Goal: Task Accomplishment & Management: Complete application form

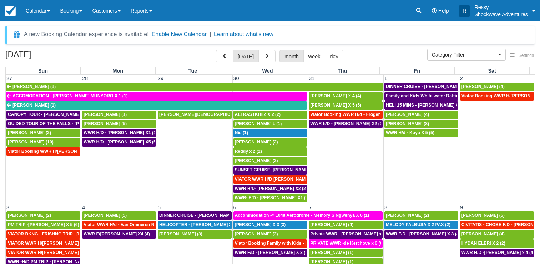
select select
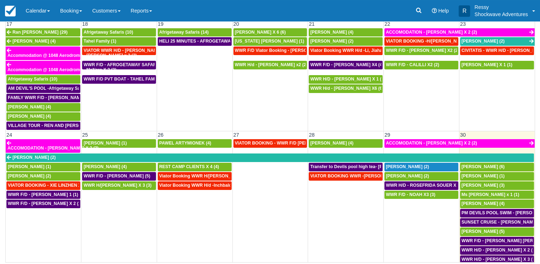
scroll to position [515, 0]
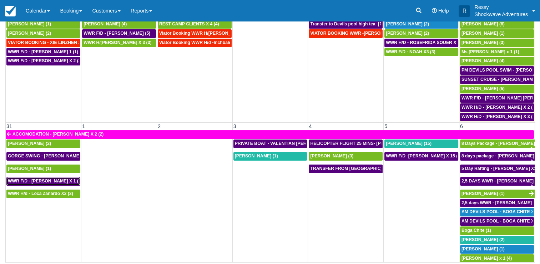
click at [46, 178] on span "WWR F/D - [PERSON_NAME] X 1 (1)" at bounding box center [45, 180] width 75 height 5
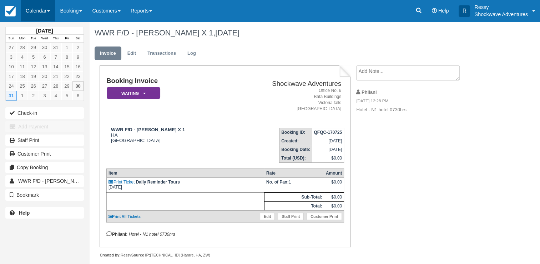
click at [33, 11] on link "Calendar" at bounding box center [38, 10] width 34 height 21
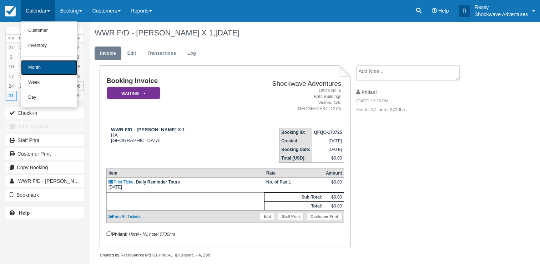
click at [51, 66] on link "Month" at bounding box center [49, 67] width 56 height 15
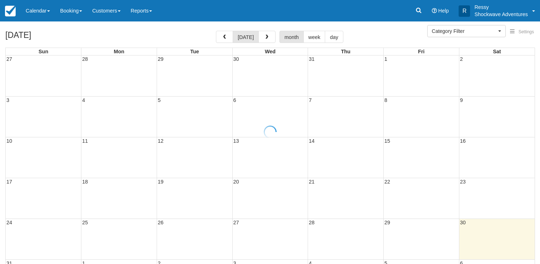
select select
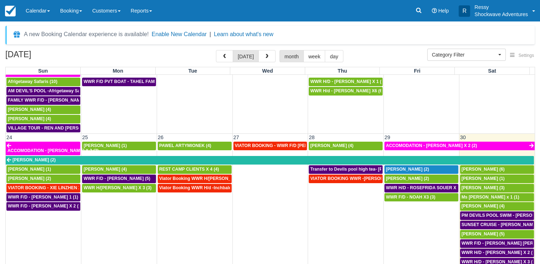
scroll to position [500, 0]
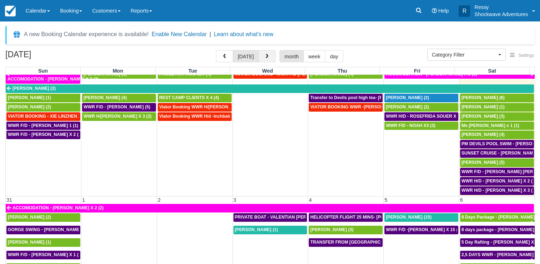
click at [266, 61] on button "button" at bounding box center [267, 56] width 17 height 12
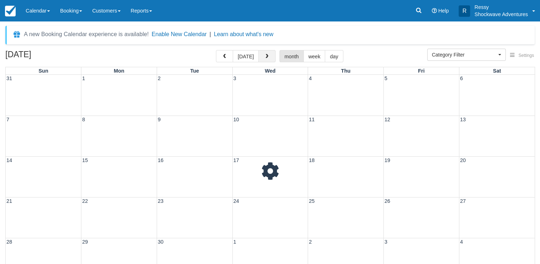
click at [266, 61] on button "button" at bounding box center [267, 56] width 17 height 12
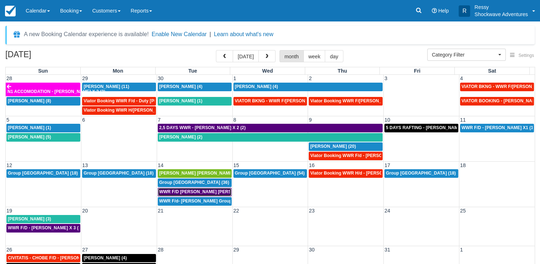
click at [200, 190] on span "WWR F/D CHARLOTTE LUCY GROVVE X2 (1)" at bounding box center [223, 191] width 129 height 5
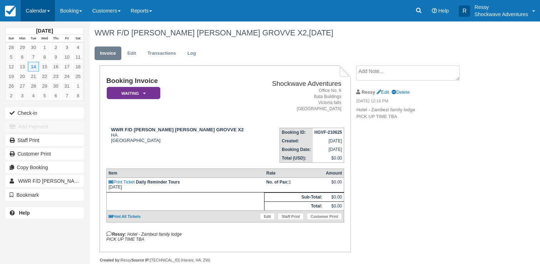
click at [49, 12] on link "Calendar" at bounding box center [38, 10] width 34 height 21
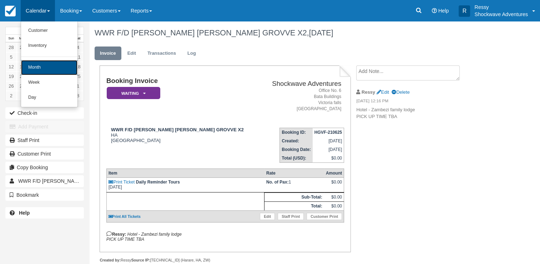
click at [52, 64] on link "Month" at bounding box center [49, 67] width 56 height 15
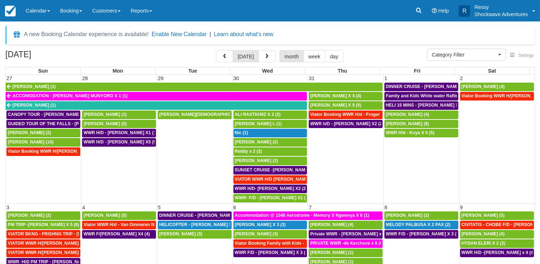
select select
click at [267, 58] on span "button" at bounding box center [267, 56] width 5 height 5
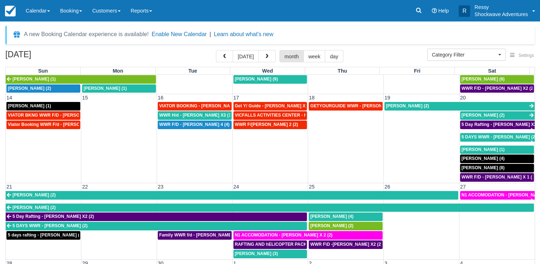
scroll to position [179, 0]
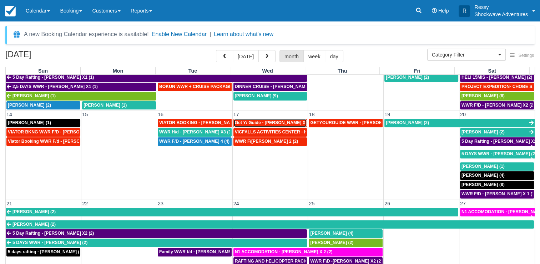
click at [279, 120] on span "Get Y/ Guide - Nika Ivanova X3 (3)" at bounding box center [275, 122] width 80 height 5
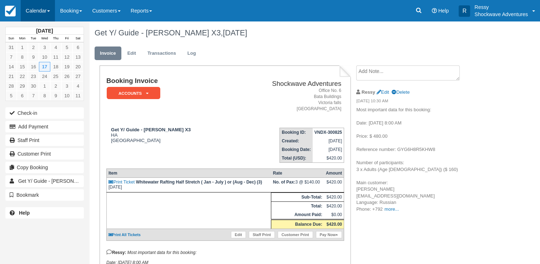
click at [45, 10] on link "Calendar" at bounding box center [38, 10] width 34 height 21
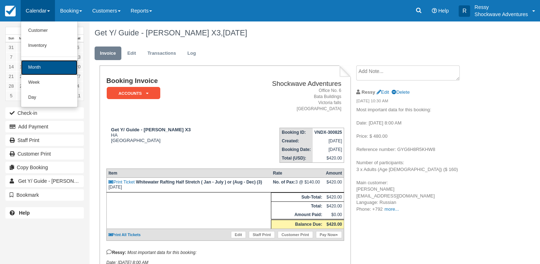
click at [46, 62] on link "Month" at bounding box center [49, 67] width 56 height 15
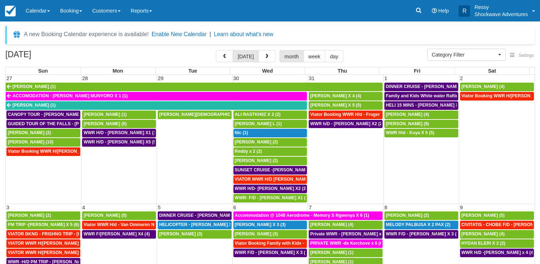
select select
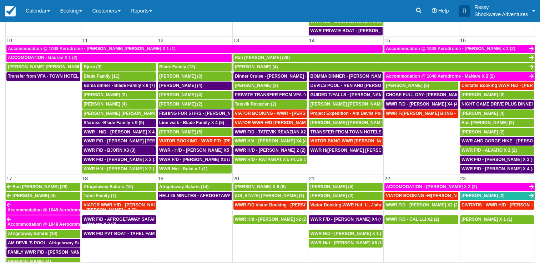
scroll to position [194, 0]
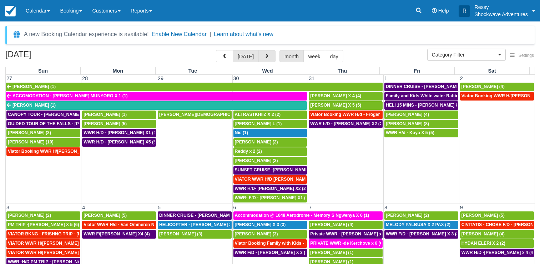
select select
click at [266, 57] on span "button" at bounding box center [267, 56] width 5 height 5
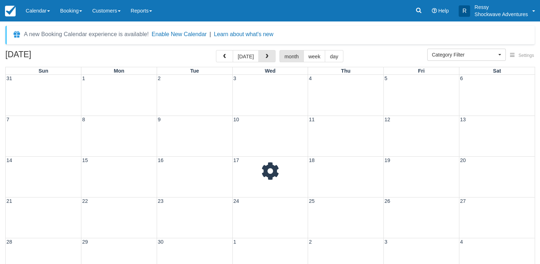
click at [266, 57] on span "button" at bounding box center [267, 56] width 5 height 5
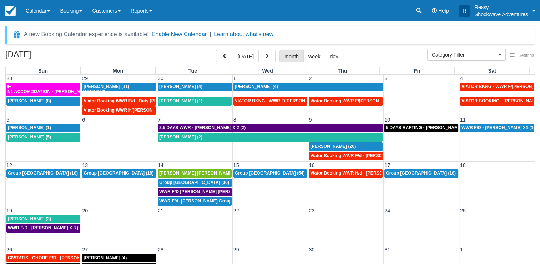
click at [203, 163] on td "14" at bounding box center [195, 165] width 76 height 8
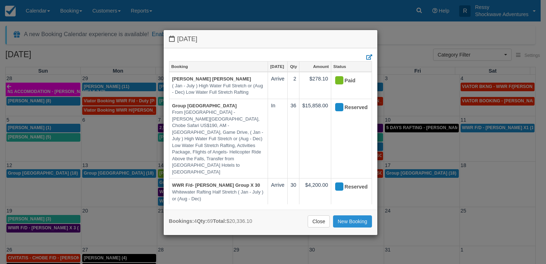
click at [363, 222] on link "New Booking" at bounding box center [352, 221] width 39 height 12
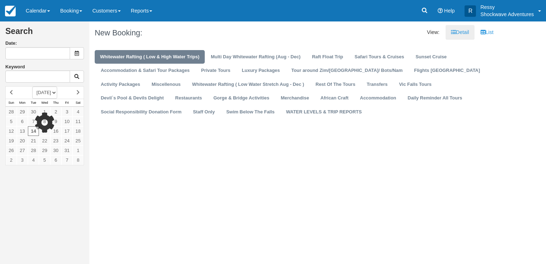
type input "10/14/25"
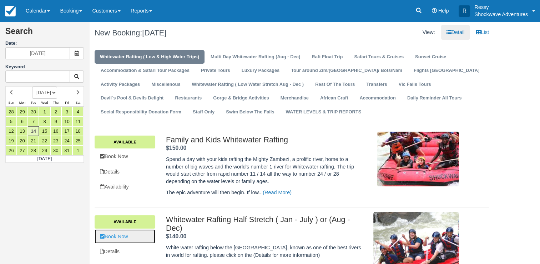
click at [126, 237] on link "Book Now" at bounding box center [125, 236] width 61 height 15
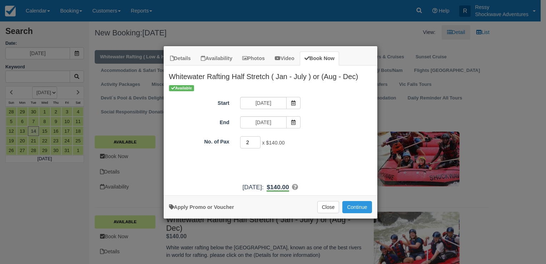
click at [257, 139] on input "2" at bounding box center [250, 142] width 21 height 12
click at [257, 139] on input "3" at bounding box center [250, 142] width 21 height 12
type input "4"
click at [257, 139] on input "4" at bounding box center [250, 142] width 21 height 12
click at [358, 201] on button "Continue" at bounding box center [356, 207] width 29 height 12
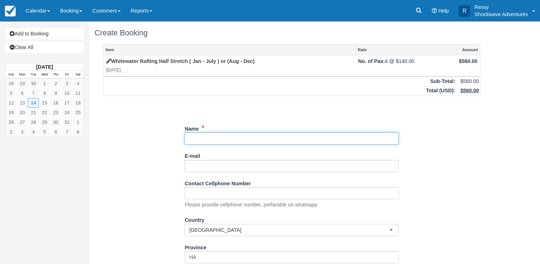
click at [205, 135] on input "Name" at bounding box center [292, 138] width 214 height 12
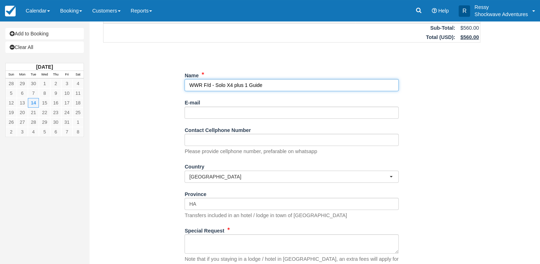
scroll to position [101, 0]
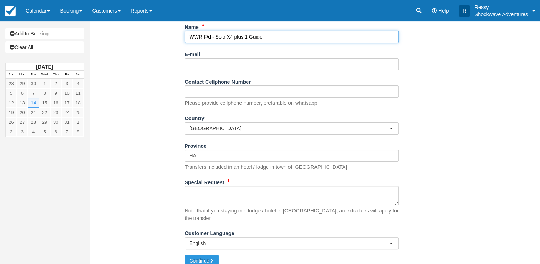
type input "WWR F/d - Solo X4 plus 1 Guide"
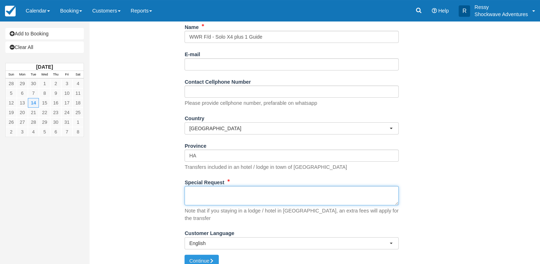
click at [204, 198] on textarea "Special Request" at bounding box center [292, 195] width 214 height 19
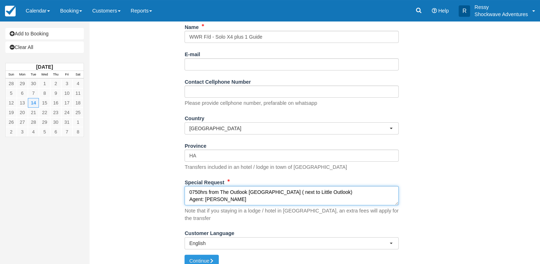
type textarea "0750hrs from The Outlook Victoria Falls ( next to Little Outlook) Agent: Edna F…"
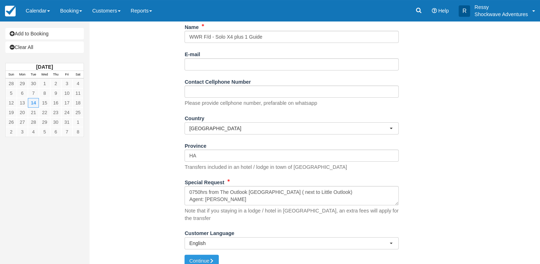
click at [417, 174] on div "Item Rate Amount Whitewater Rafting Half Stretch ( Jan - July ) or (Aug - Dec) …" at bounding box center [292, 98] width 395 height 311
click at [209, 254] on button "Continue" at bounding box center [202, 260] width 34 height 12
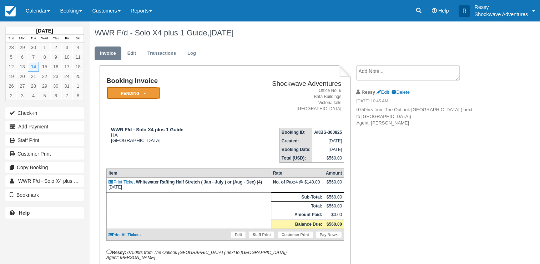
click at [144, 92] on icon at bounding box center [145, 93] width 3 height 4
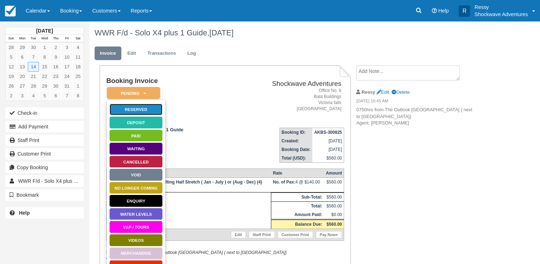
click at [144, 109] on link "Reserved" at bounding box center [136, 109] width 54 height 13
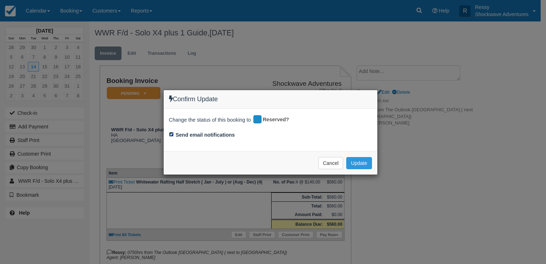
click at [171, 134] on input "Send email notifications" at bounding box center [171, 134] width 5 height 5
checkbox input "false"
click at [354, 166] on button "Update" at bounding box center [358, 163] width 25 height 12
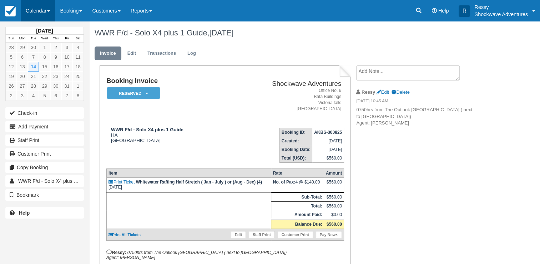
click at [41, 10] on link "Calendar" at bounding box center [38, 10] width 34 height 21
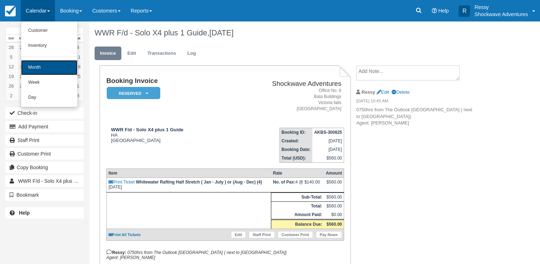
click at [46, 65] on link "Month" at bounding box center [49, 67] width 56 height 15
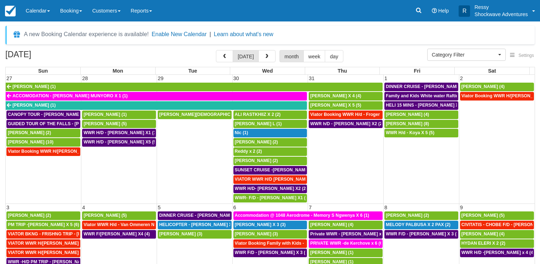
select select
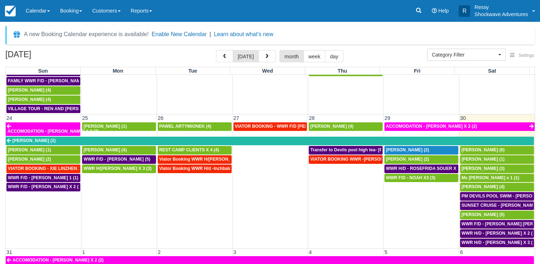
scroll to position [515, 0]
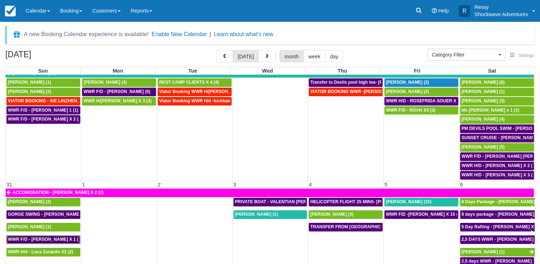
click at [58, 236] on span "WWR F/D - [PERSON_NAME] X 1 (1)" at bounding box center [45, 238] width 75 height 5
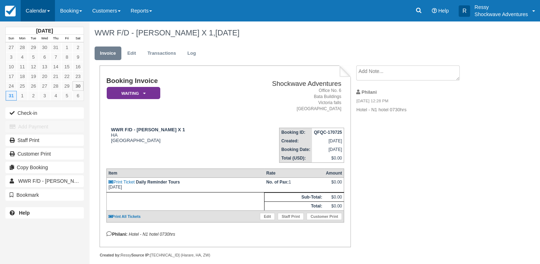
click at [31, 14] on link "Calendar" at bounding box center [38, 10] width 34 height 21
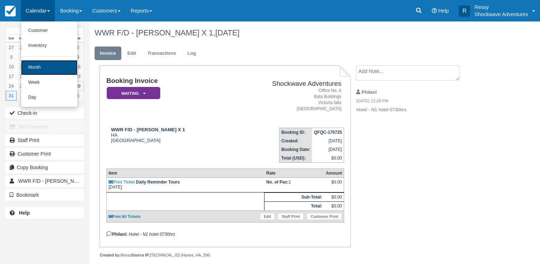
click at [45, 69] on link "Month" at bounding box center [49, 67] width 56 height 15
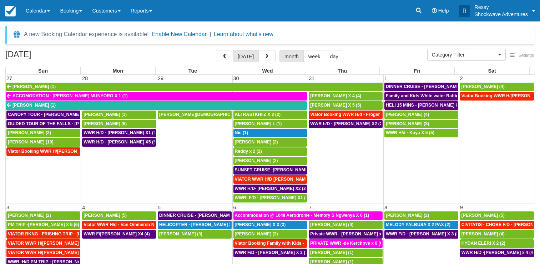
select select
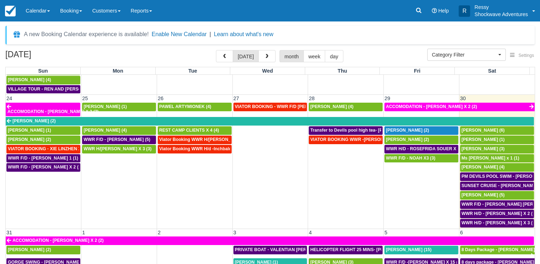
scroll to position [515, 0]
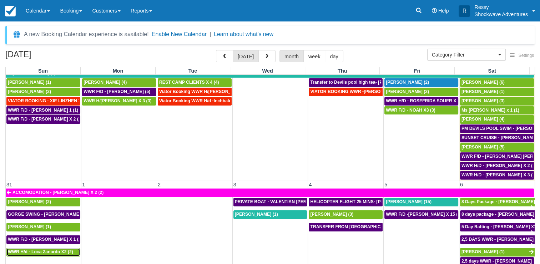
click at [48, 249] on span "WWR H/d - Loca Zanardo X2 (2)" at bounding box center [40, 251] width 65 height 5
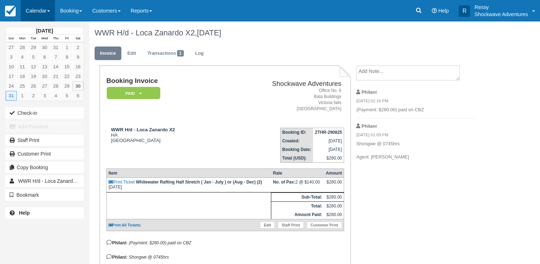
click at [44, 11] on link "Calendar" at bounding box center [38, 10] width 34 height 21
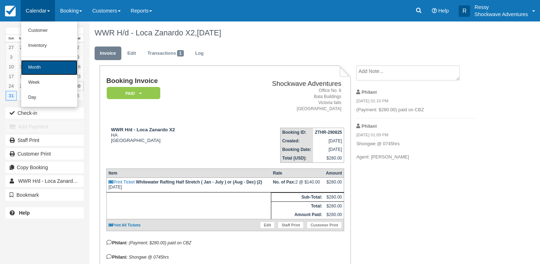
click at [51, 67] on link "Month" at bounding box center [49, 67] width 56 height 15
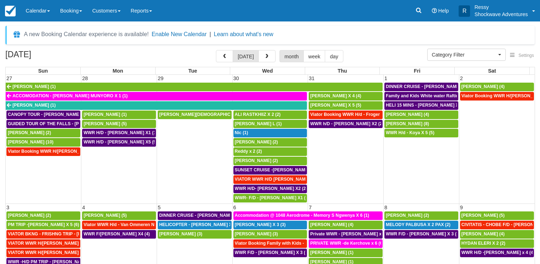
select select
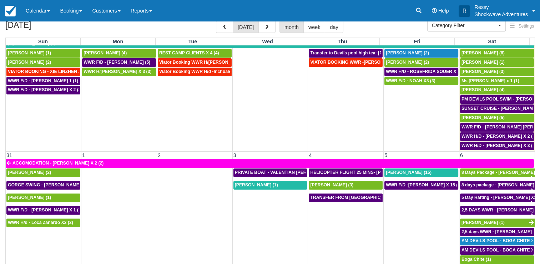
scroll to position [58, 0]
